Goal: Task Accomplishment & Management: Manage account settings

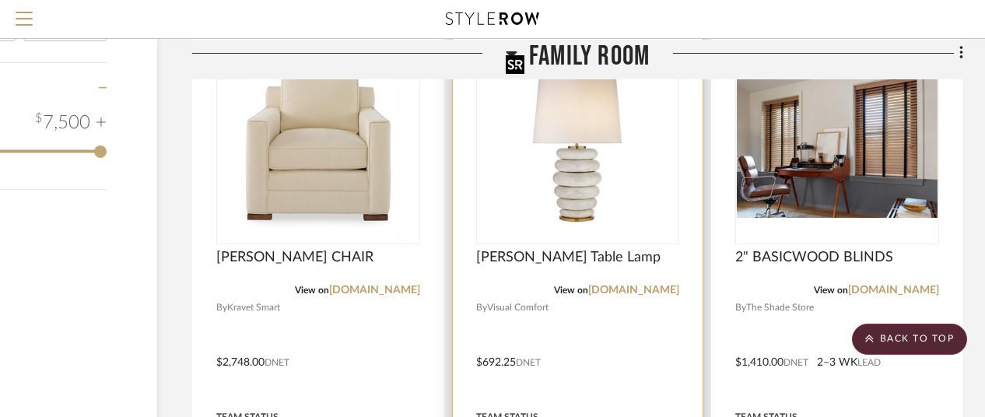
scroll to position [2416, 135]
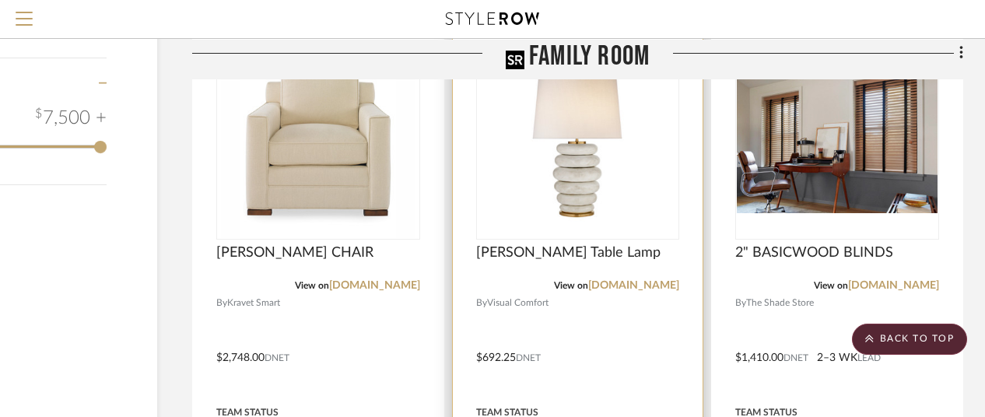
click at [588, 170] on img "0" at bounding box center [577, 141] width 156 height 194
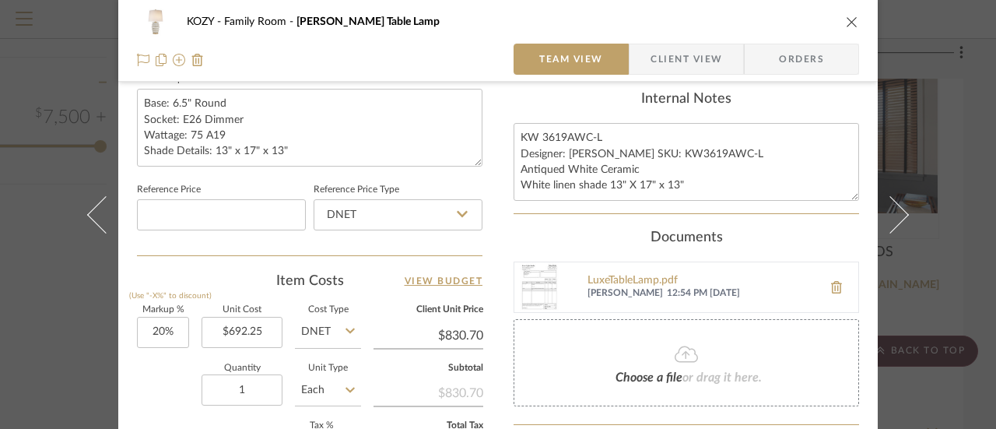
scroll to position [778, 0]
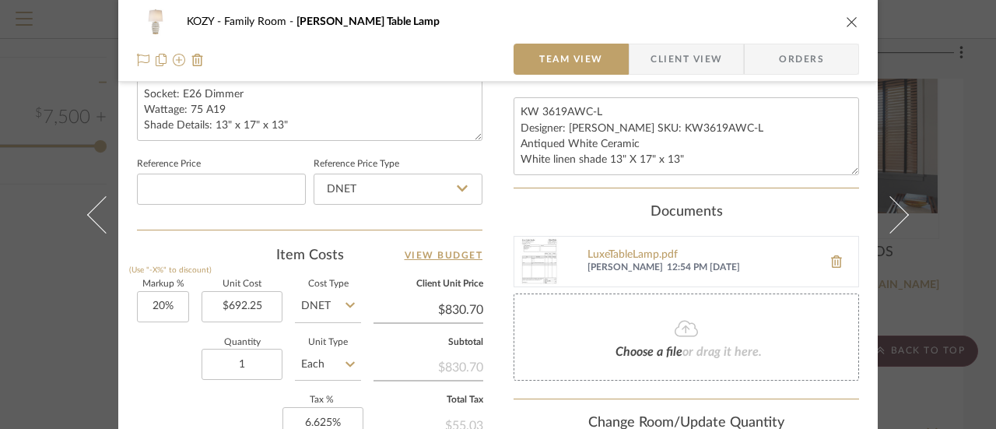
click at [672, 345] on span "Choose a file" at bounding box center [648, 351] width 67 height 12
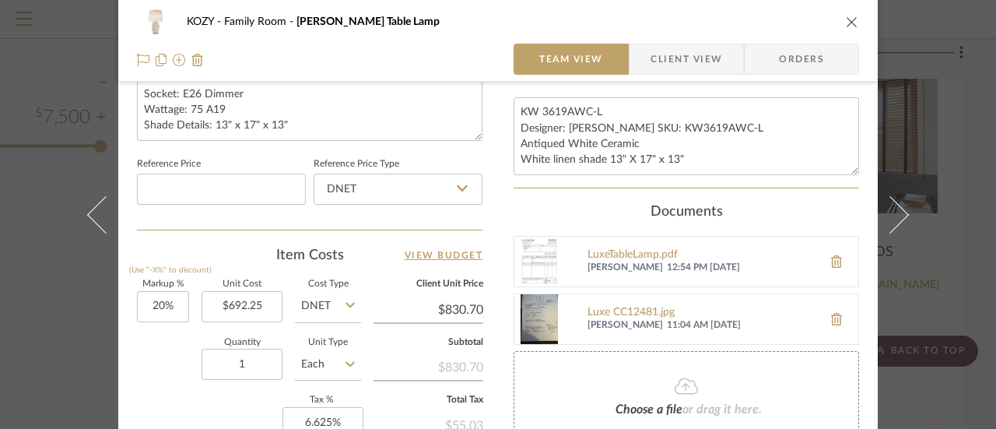
click at [848, 21] on icon "close" at bounding box center [851, 22] width 12 height 12
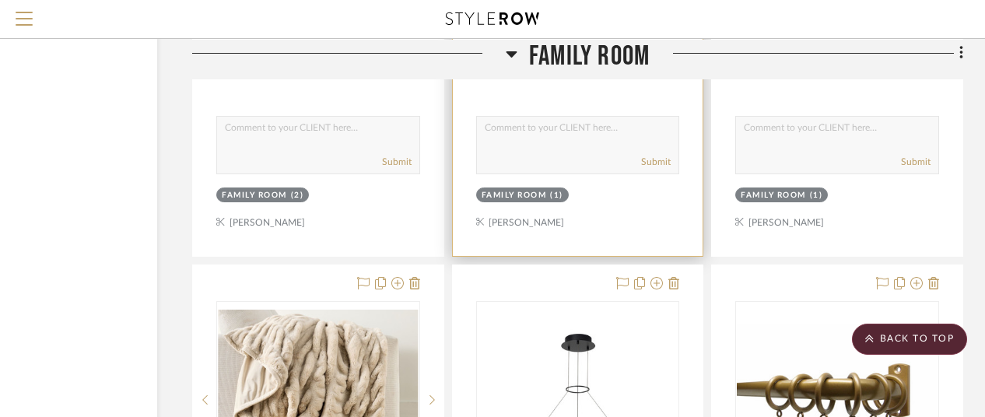
scroll to position [3038, 135]
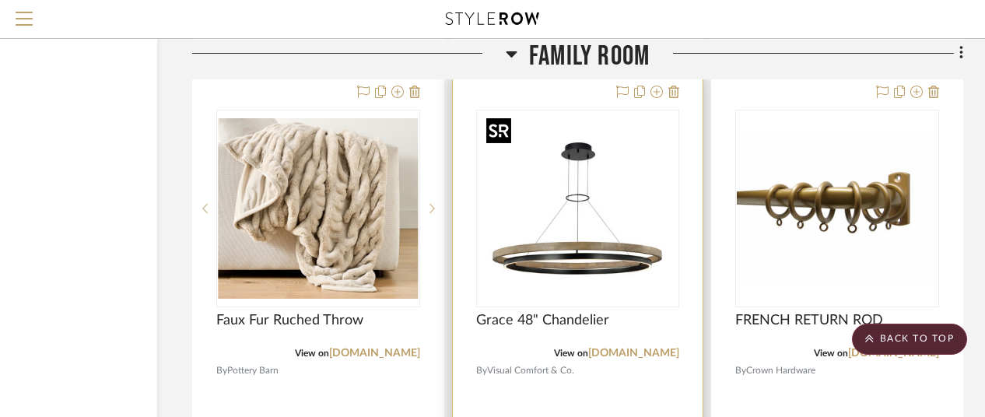
click at [583, 253] on img "0" at bounding box center [577, 208] width 194 height 194
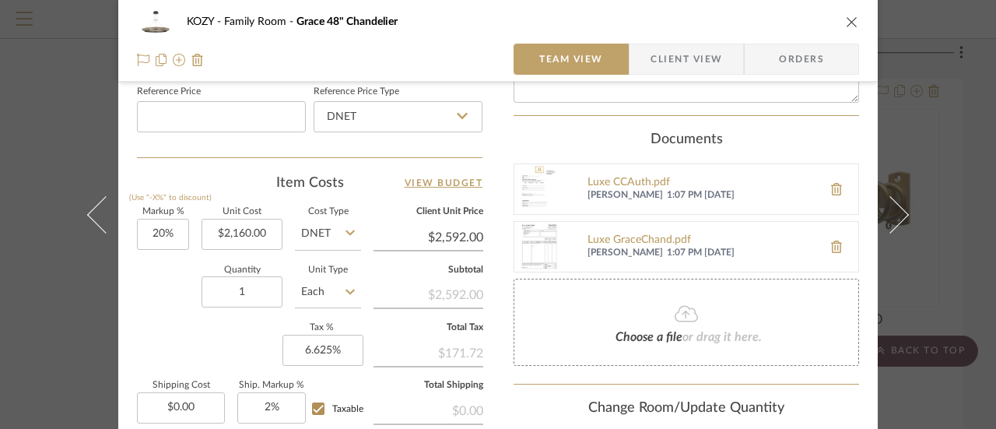
scroll to position [856, 0]
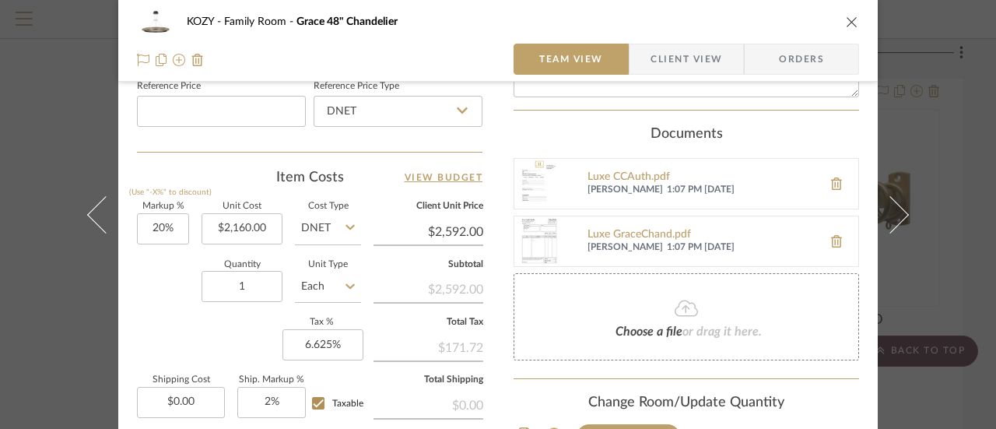
click at [680, 306] on icon at bounding box center [685, 308] width 23 height 16
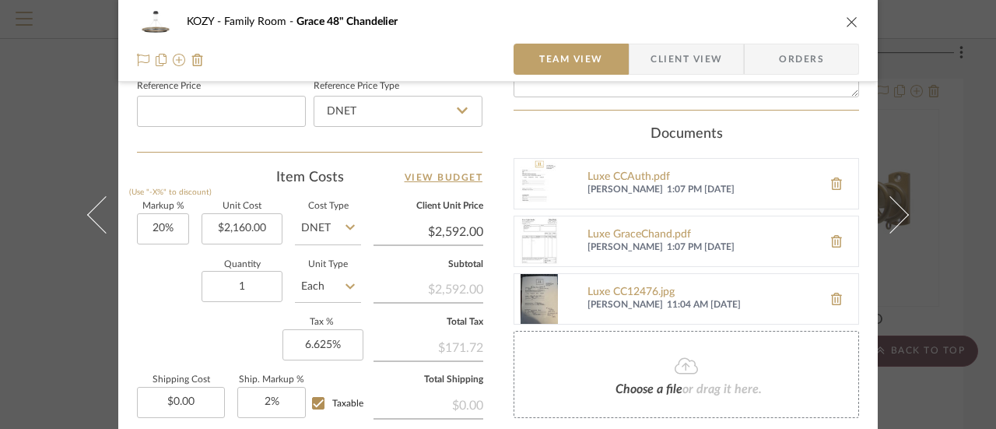
click at [535, 289] on img at bounding box center [539, 299] width 50 height 50
click at [845, 21] on icon "close" at bounding box center [851, 22] width 12 height 12
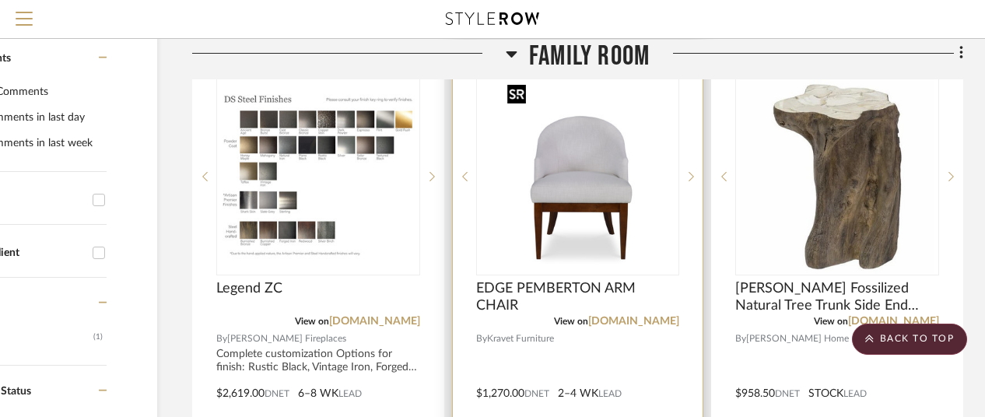
scroll to position [311, 135]
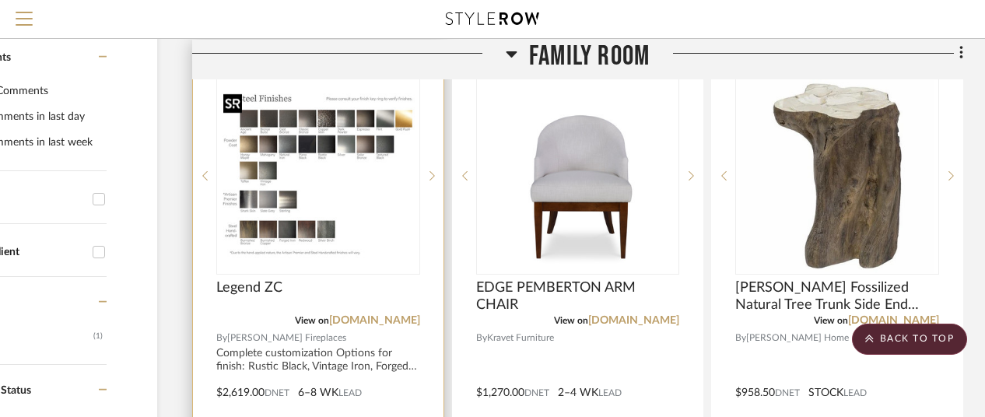
click at [266, 186] on img "0" at bounding box center [318, 176] width 201 height 174
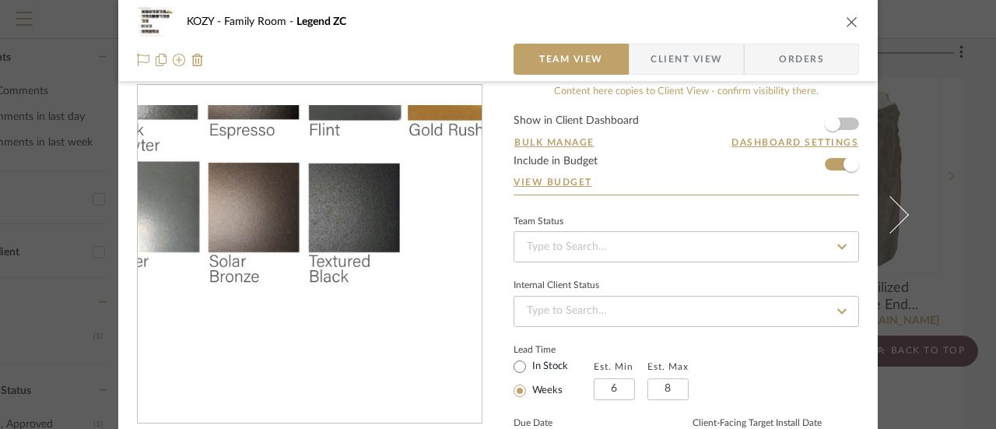
scroll to position [0, 0]
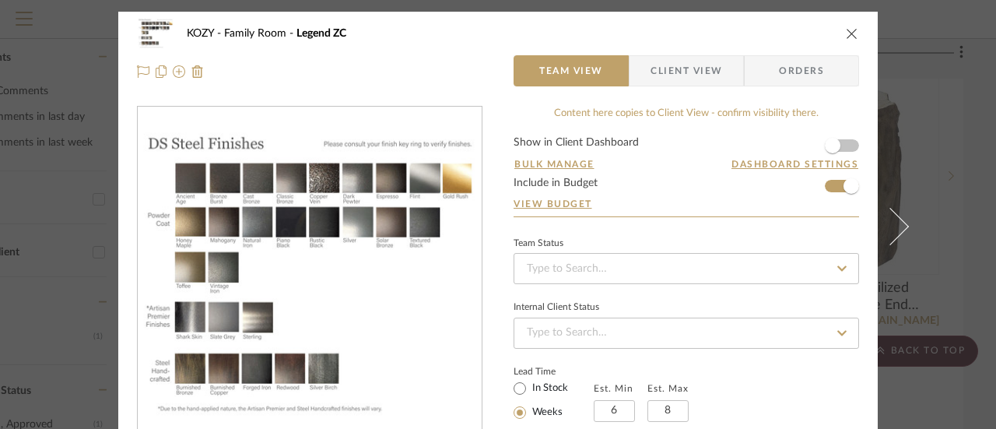
click at [845, 33] on icon "close" at bounding box center [851, 33] width 12 height 12
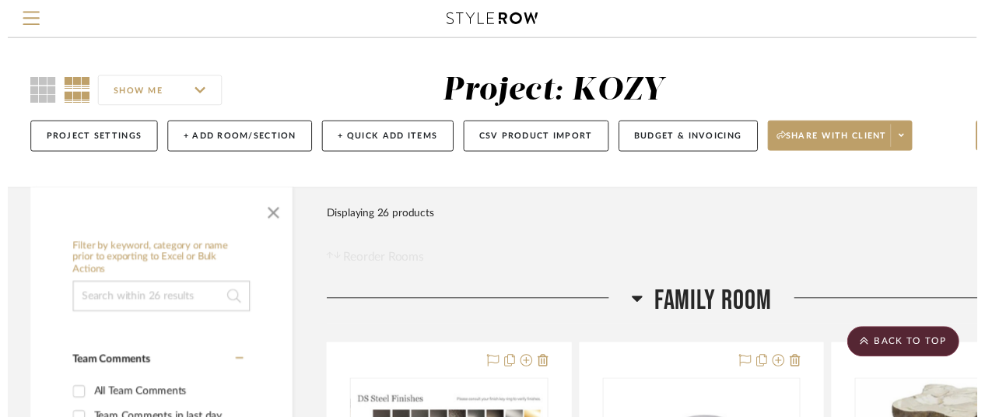
scroll to position [311, 135]
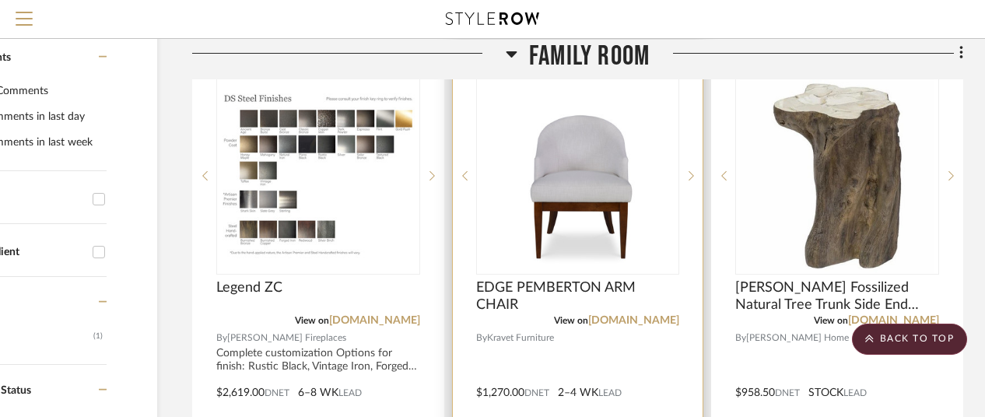
click at [588, 205] on img "0" at bounding box center [577, 176] width 153 height 194
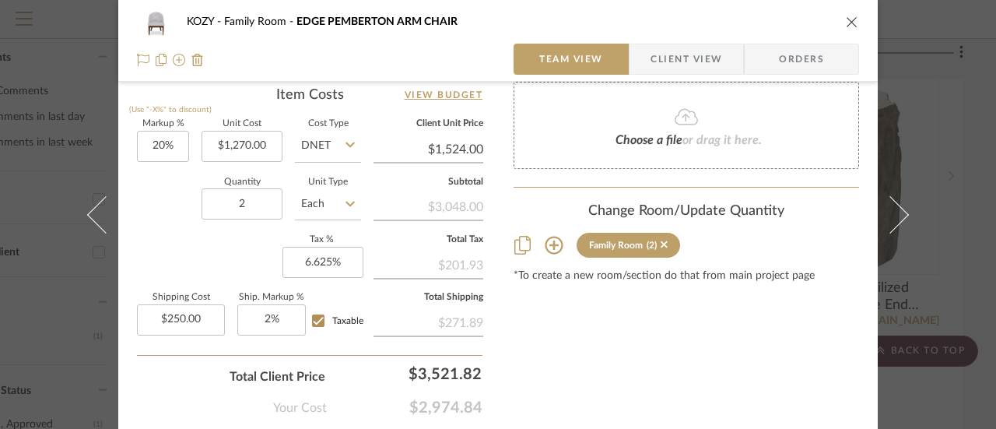
scroll to position [856, 0]
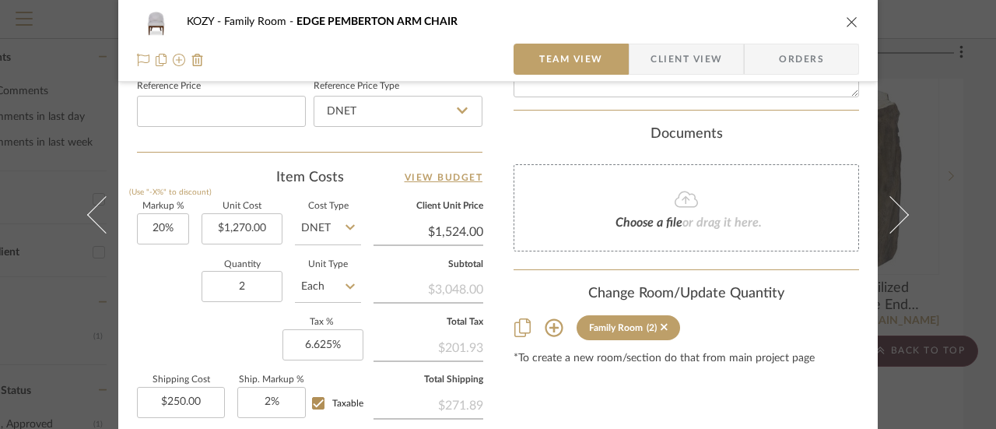
click at [846, 22] on icon "close" at bounding box center [851, 22] width 12 height 12
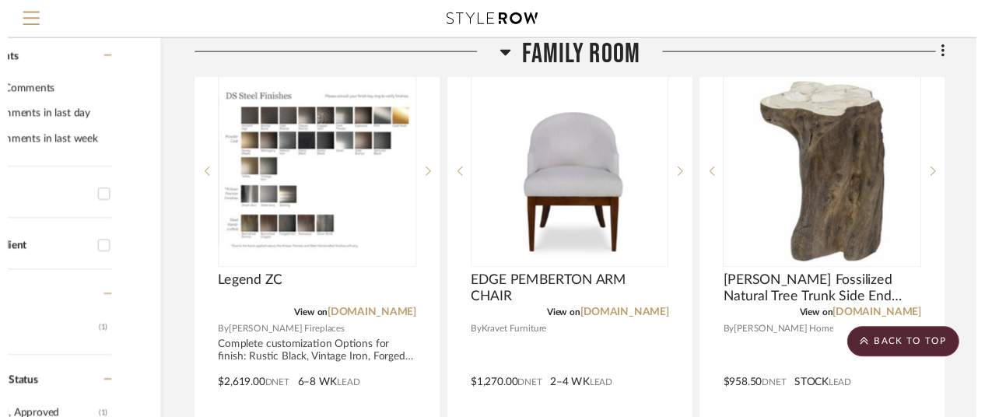
scroll to position [311, 135]
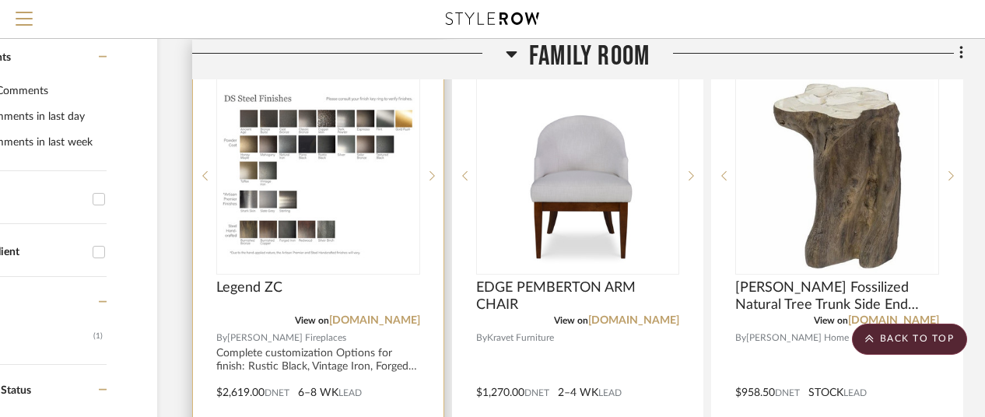
click at [312, 182] on img "0" at bounding box center [318, 176] width 201 height 174
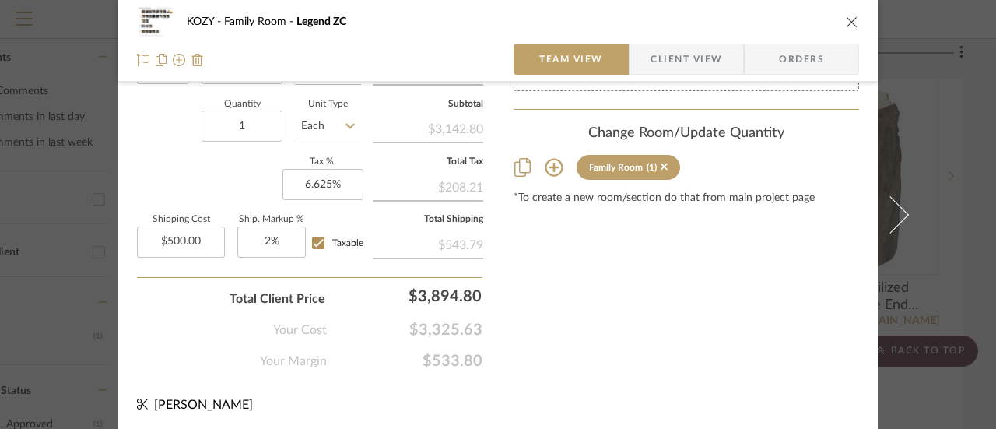
scroll to position [860, 0]
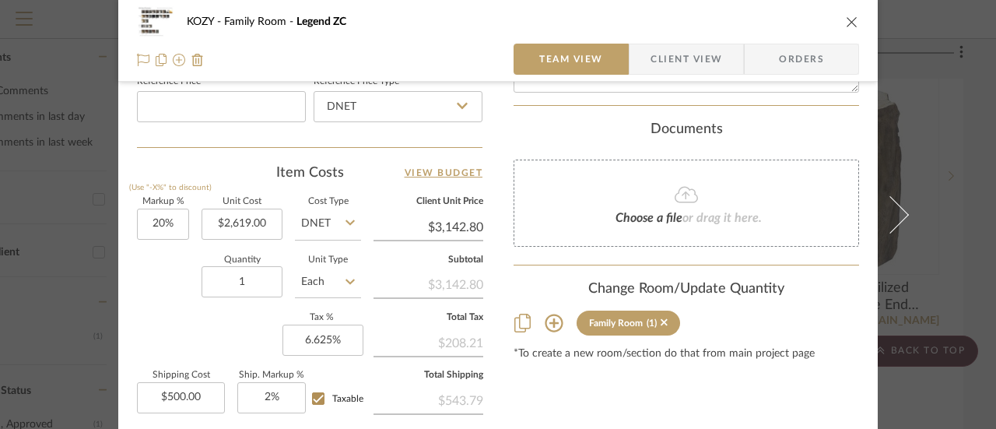
type input "3142.80"
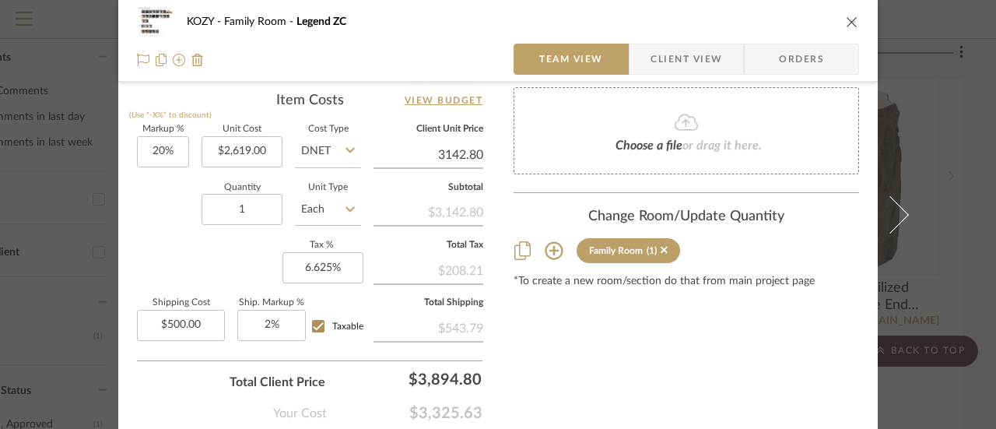
scroll to position [933, 0]
type input "2619.00"
type input "$3,142.80"
type input "$2,910.00"
type input "$3,492.00"
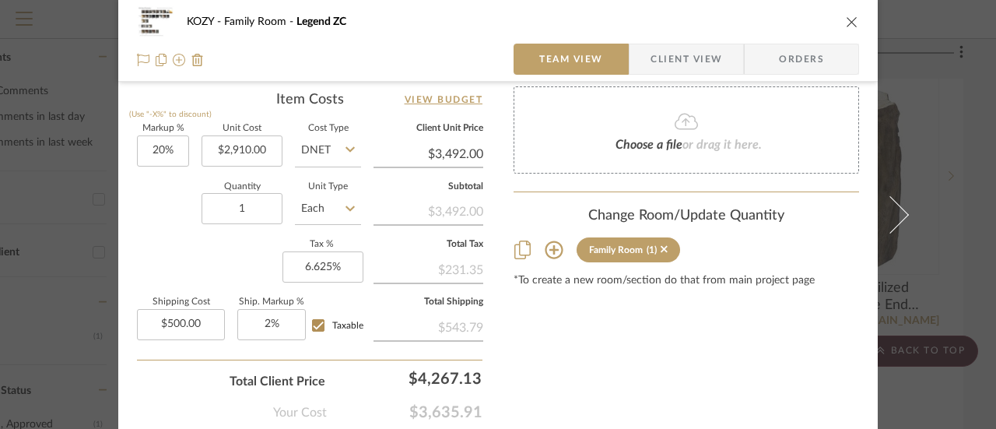
click at [845, 19] on icon "close" at bounding box center [851, 22] width 12 height 12
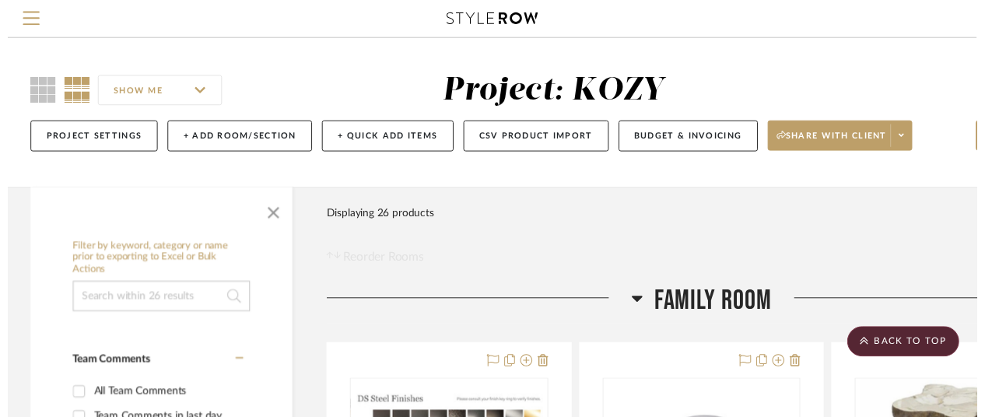
scroll to position [311, 135]
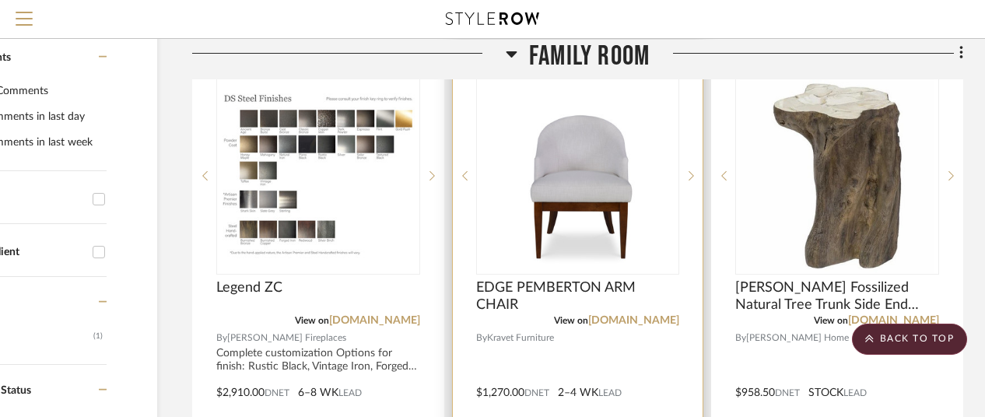
click at [585, 183] on img "0" at bounding box center [577, 176] width 153 height 194
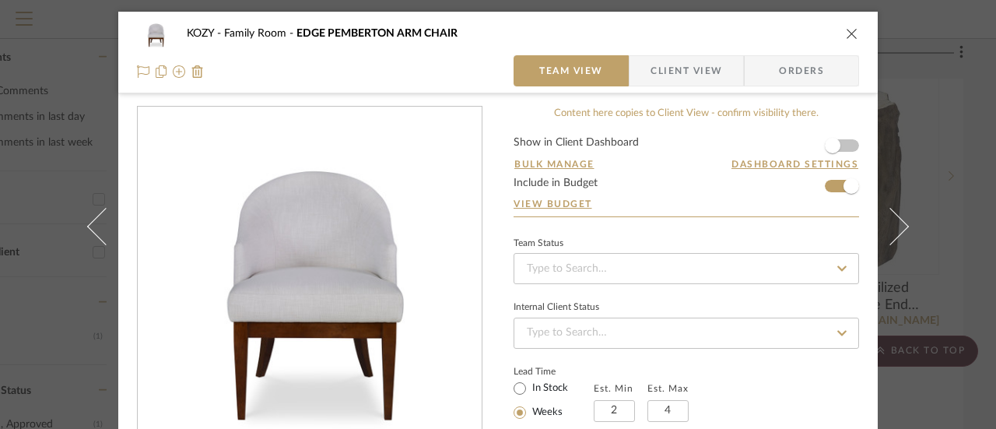
scroll to position [0, 0]
click at [846, 33] on icon "close" at bounding box center [851, 33] width 12 height 12
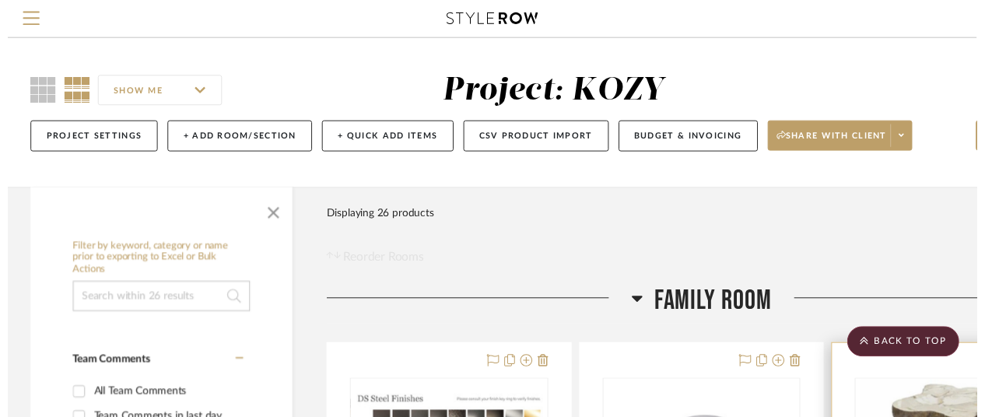
scroll to position [311, 135]
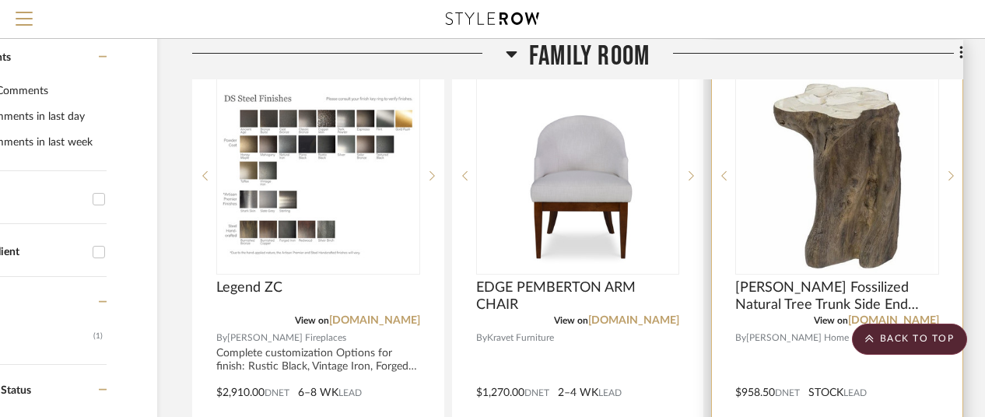
click at [856, 195] on img "0" at bounding box center [837, 176] width 194 height 194
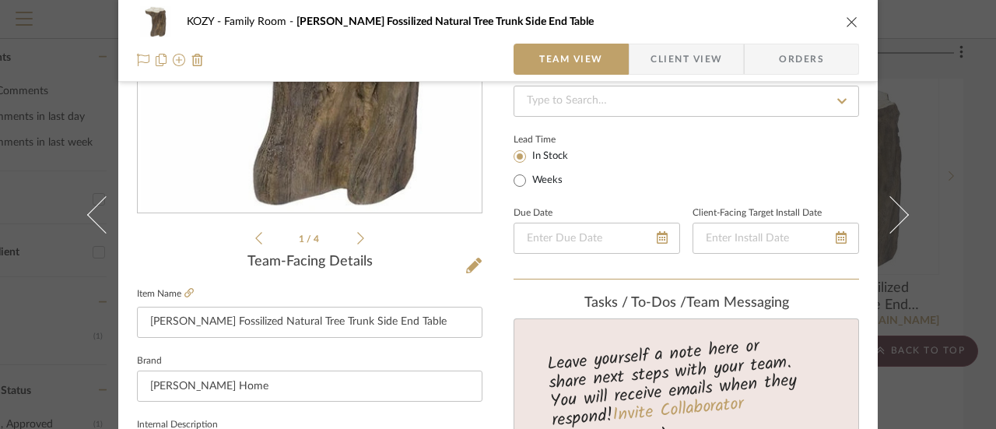
scroll to position [233, 0]
click at [357, 230] on icon at bounding box center [360, 236] width 7 height 14
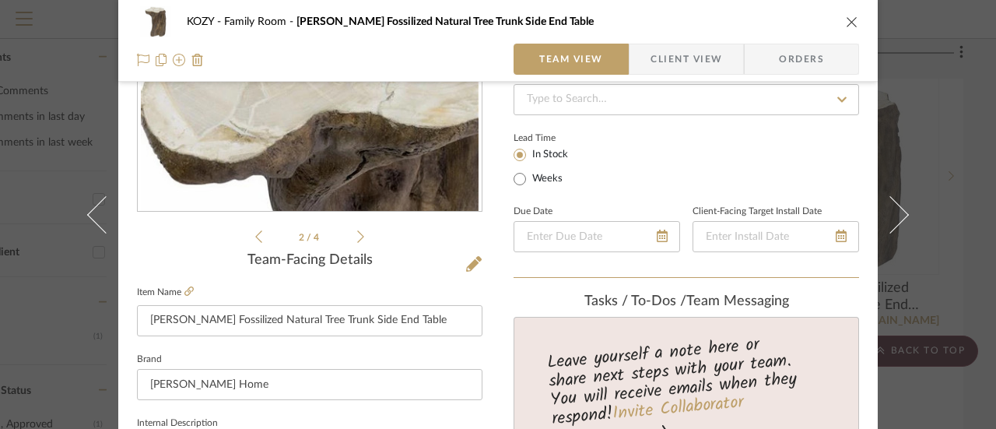
click at [357, 230] on icon at bounding box center [360, 236] width 7 height 14
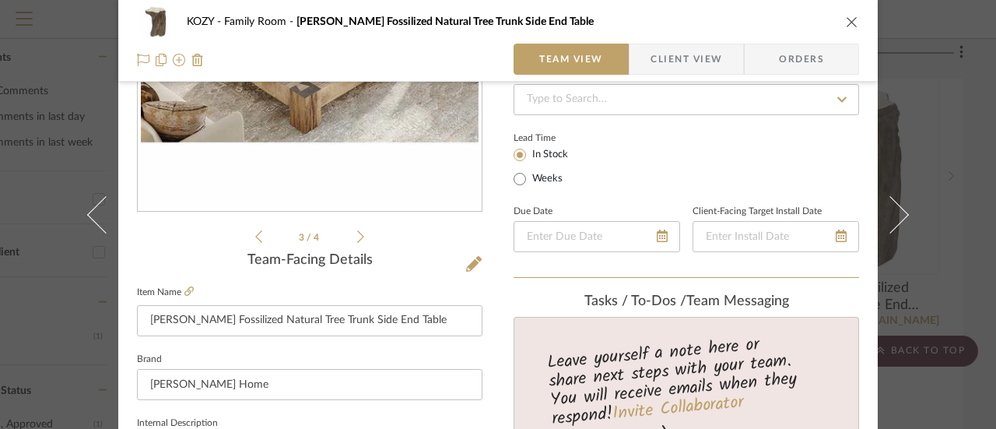
click at [357, 230] on icon at bounding box center [360, 236] width 7 height 14
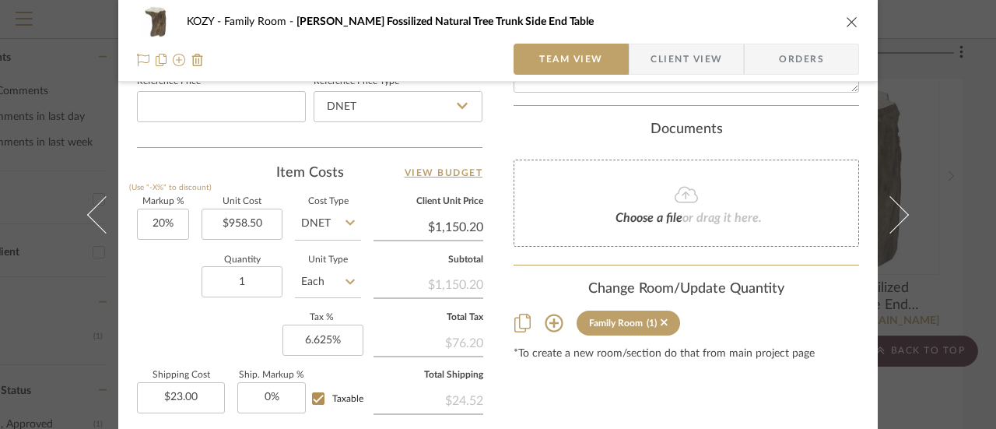
scroll to position [938, 0]
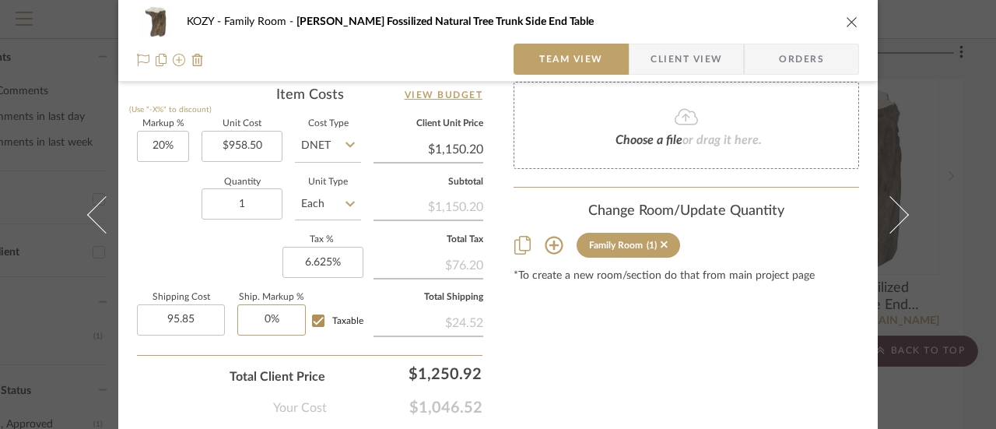
type input "$95.85"
type input "0"
click at [265, 314] on input "0" at bounding box center [271, 319] width 68 height 31
type input "2%"
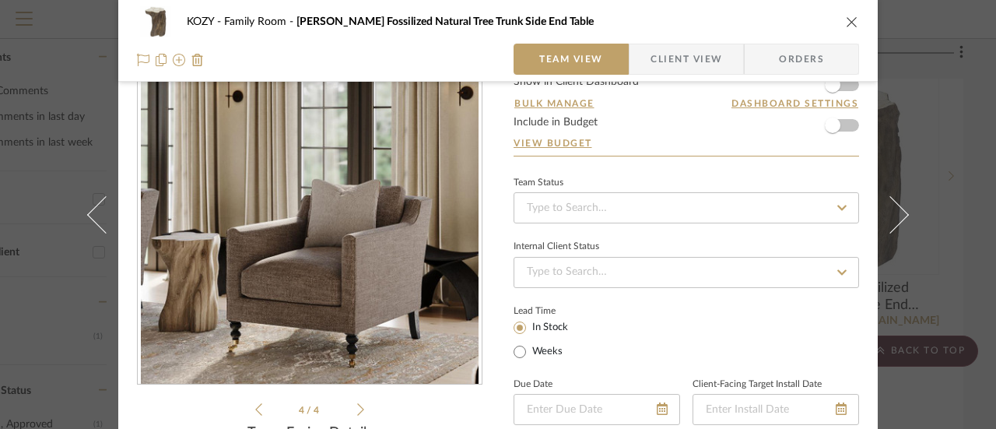
scroll to position [0, 0]
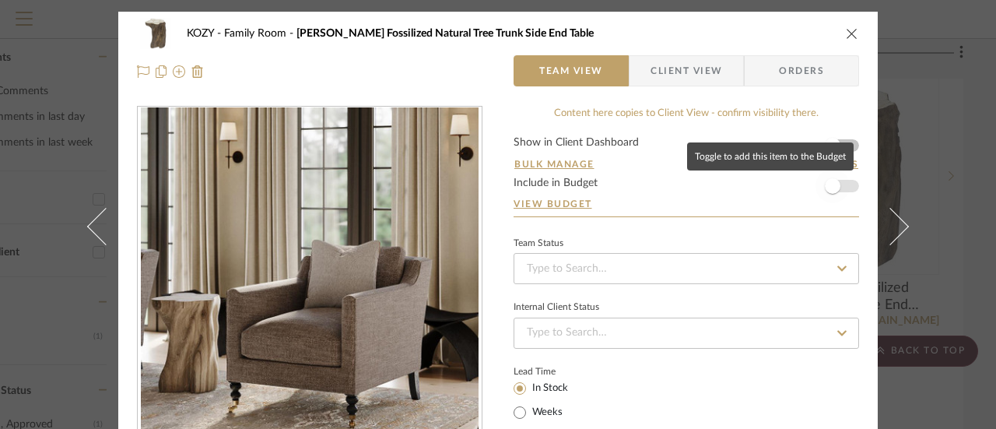
click at [828, 184] on span "button" at bounding box center [832, 186] width 16 height 16
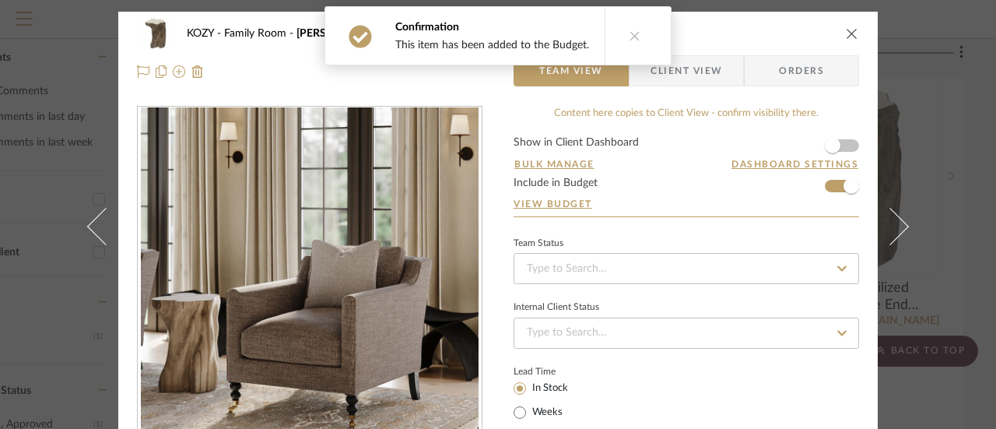
click at [846, 33] on icon "close" at bounding box center [851, 33] width 12 height 12
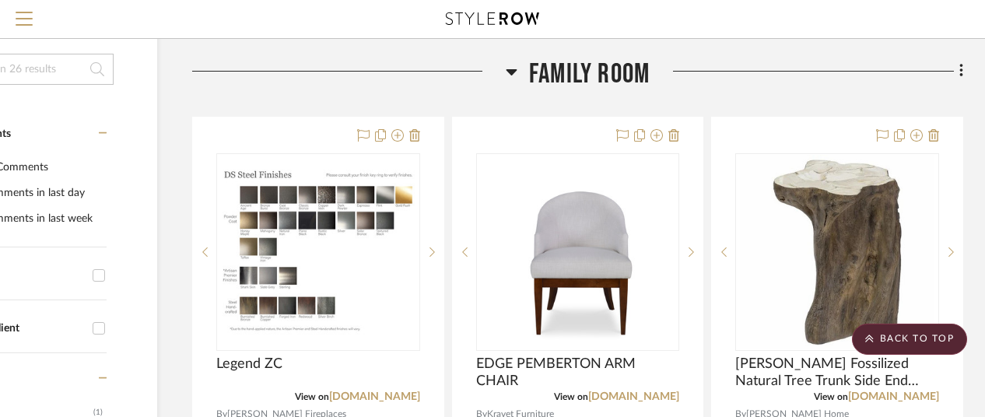
scroll to position [233, 135]
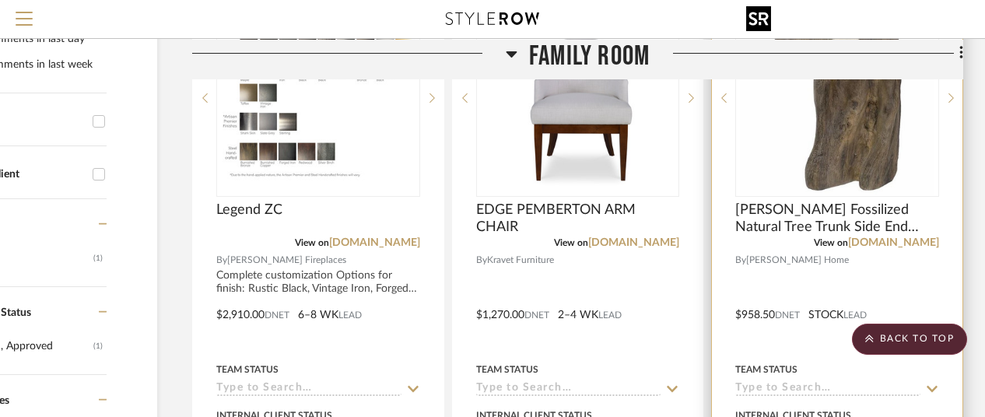
click at [862, 133] on img "0" at bounding box center [837, 98] width 194 height 194
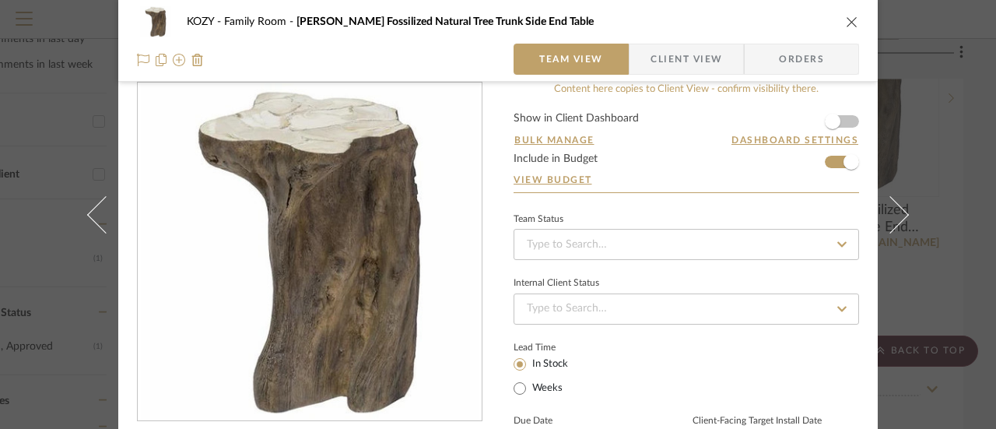
scroll to position [0, 0]
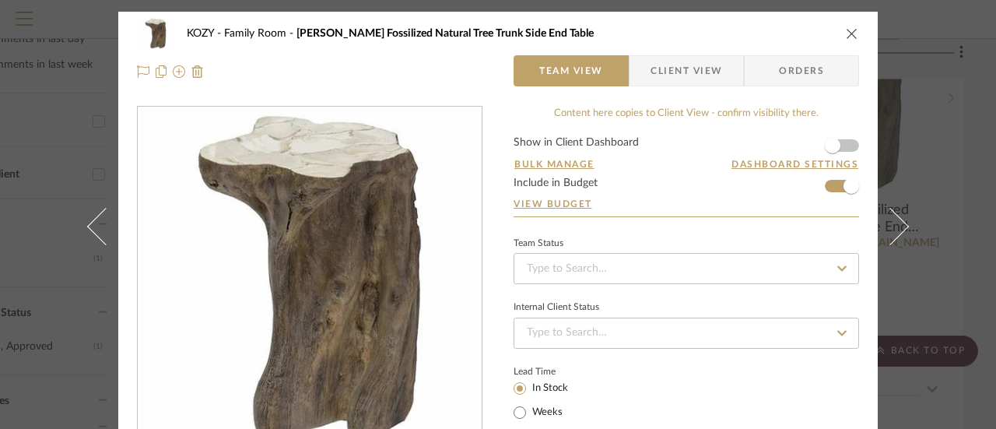
drag, startPoint x: 391, startPoint y: 33, endPoint x: 626, endPoint y: 41, distance: 235.0
click at [626, 41] on div "KOZY Family Room [PERSON_NAME] Fossilized Natural Tree Trunk Side End Table" at bounding box center [498, 33] width 722 height 31
copy span "Fossilized Natural Tree Trunk Side End Table"
click at [408, 71] on div at bounding box center [309, 70] width 345 height 31
drag, startPoint x: 367, startPoint y: 32, endPoint x: 650, endPoint y: 45, distance: 283.4
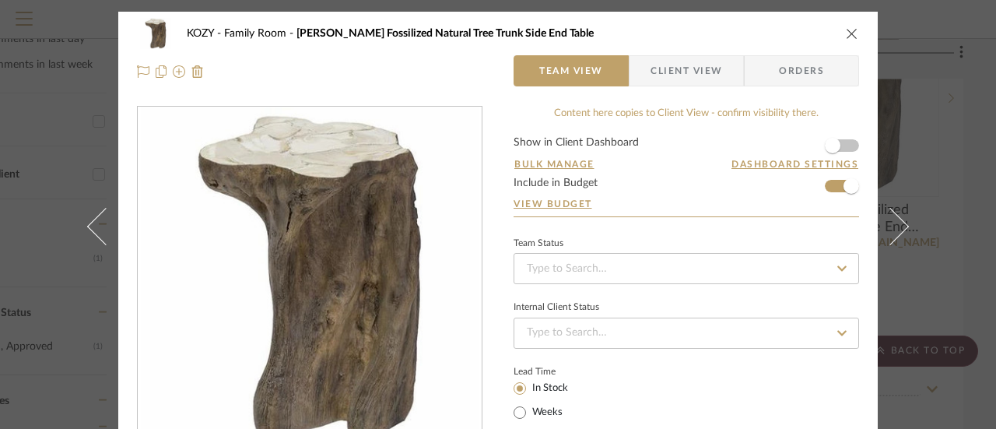
click at [649, 44] on div "KOZY Family Room [PERSON_NAME] Fossilized Natural Tree Trunk Side End Table" at bounding box center [498, 33] width 722 height 31
copy span "ustic Fossilized Natural Tree Trunk Side End Table"
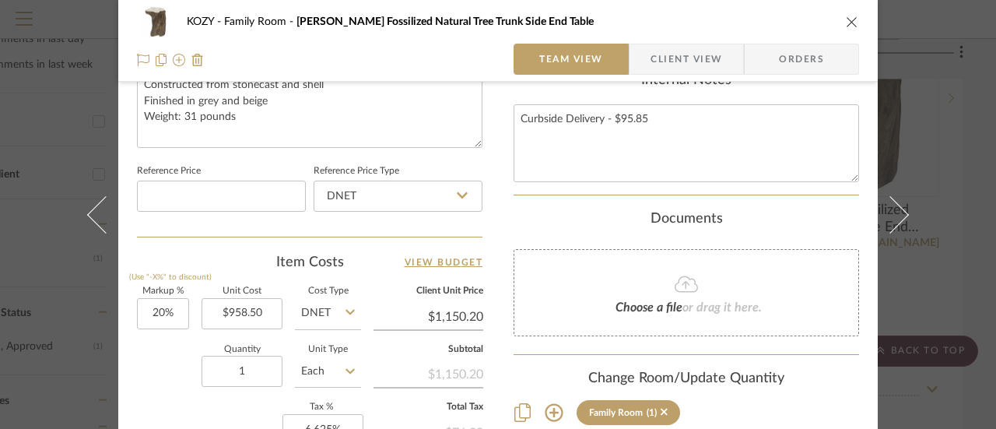
scroll to position [856, 0]
